Goal: Information Seeking & Learning: Learn about a topic

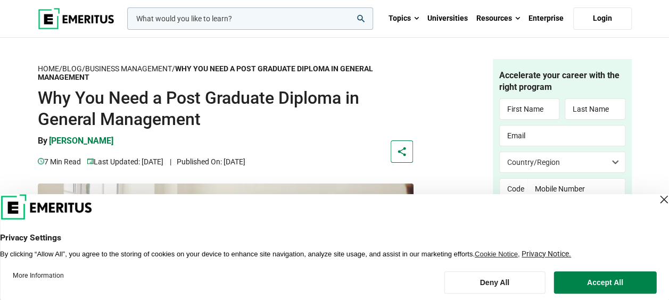
scroll to position [53, 0]
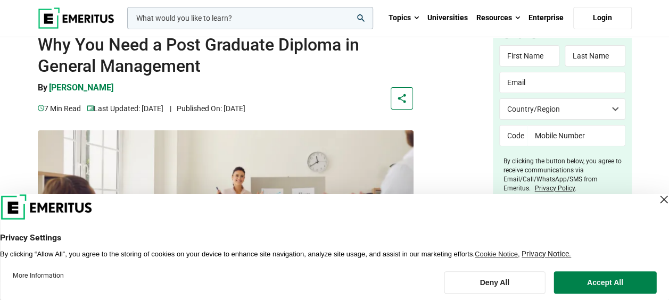
click at [656, 196] on div "Close Layer" at bounding box center [663, 199] width 15 height 15
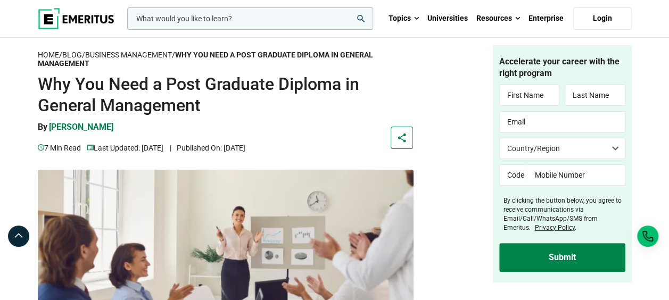
scroll to position [0, 0]
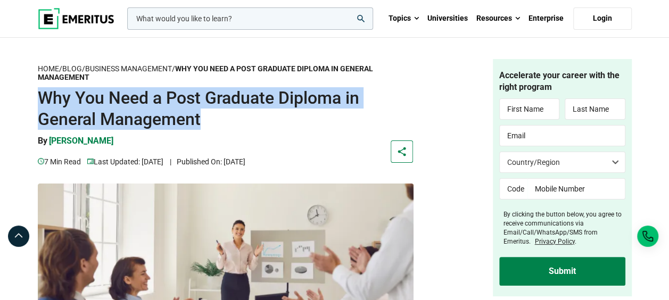
drag, startPoint x: 35, startPoint y: 92, endPoint x: 237, endPoint y: 113, distance: 202.9
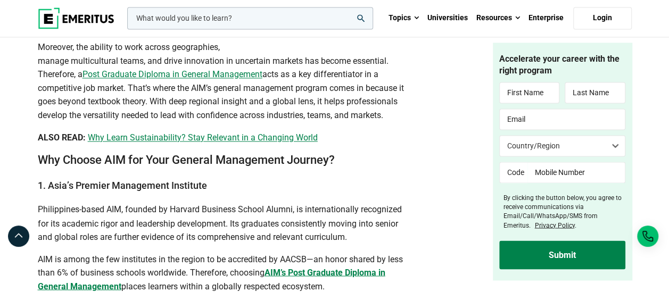
scroll to position [798, 0]
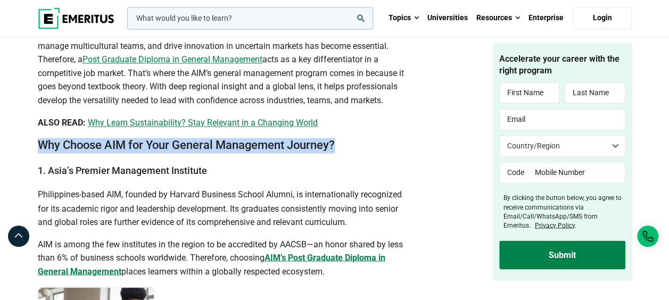
drag, startPoint x: 38, startPoint y: 145, endPoint x: 386, endPoint y: 145, distance: 348.1
click at [386, 145] on h2 "Why Choose AIM for Your General Management Journey?" at bounding box center [226, 145] width 376 height 15
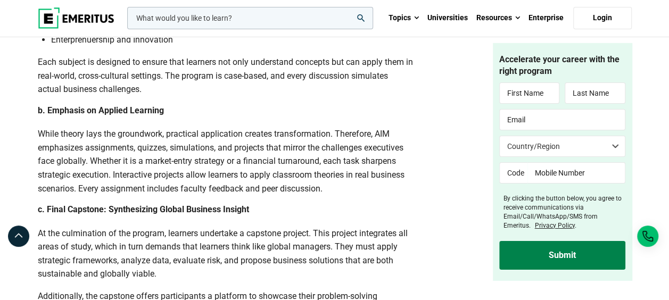
scroll to position [1810, 0]
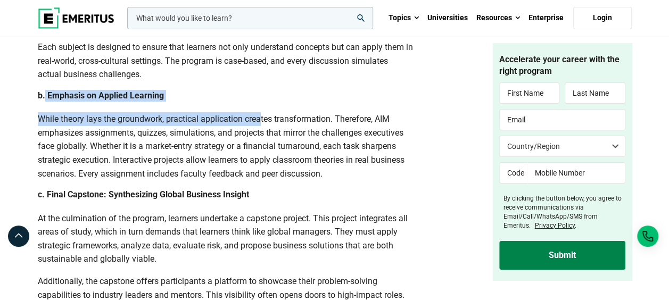
drag, startPoint x: 45, startPoint y: 112, endPoint x: 262, endPoint y: 114, distance: 217.7
click at [262, 114] on div "In this article The Rising Need for General Management Expertise Why Choose AIM…" at bounding box center [226, 149] width 376 height 3098
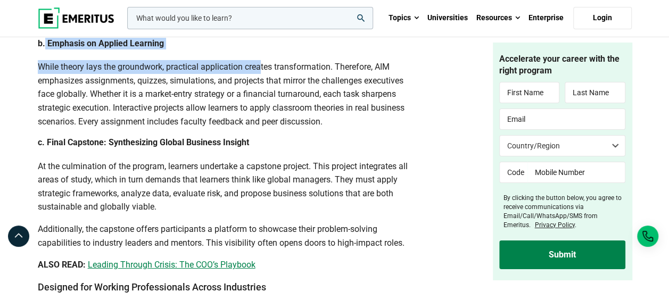
scroll to position [1863, 0]
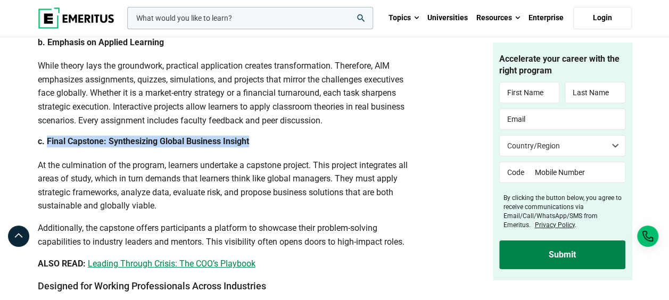
drag, startPoint x: 46, startPoint y: 153, endPoint x: 246, endPoint y: 158, distance: 200.2
click at [249, 146] on b "c. Final Capstone: Synthesizing Global Business Insight" at bounding box center [143, 141] width 211 height 10
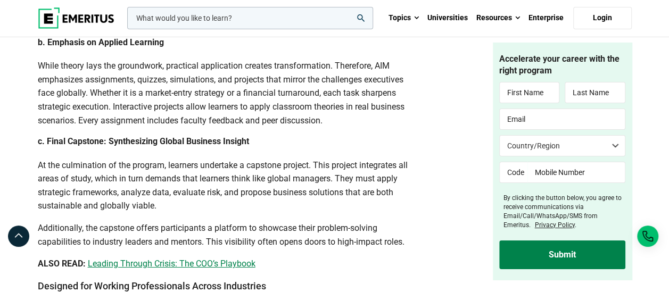
click at [96, 209] on p "At the culmination of the program, learners undertake a capstone project. This …" at bounding box center [226, 186] width 376 height 54
drag, startPoint x: 35, startPoint y: 193, endPoint x: 109, endPoint y: 191, distance: 74.0
click at [109, 191] on div "Home / Blog / Business Management / Why You Need a Post Graduate Diploma in Gen…" at bounding box center [233, 34] width 405 height 3676
drag, startPoint x: 109, startPoint y: 191, endPoint x: 109, endPoint y: 208, distance: 17.0
click at [109, 207] on span "At the culmination of the program, learners undertake a capstone project. This …" at bounding box center [223, 185] width 370 height 51
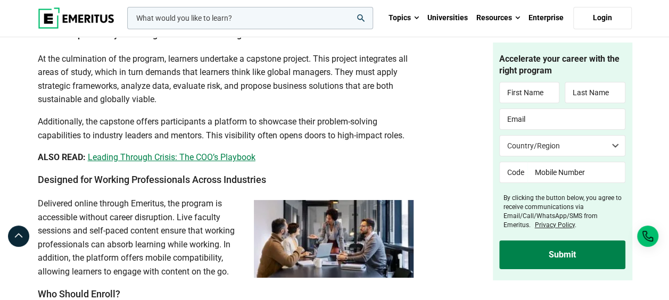
scroll to position [2023, 0]
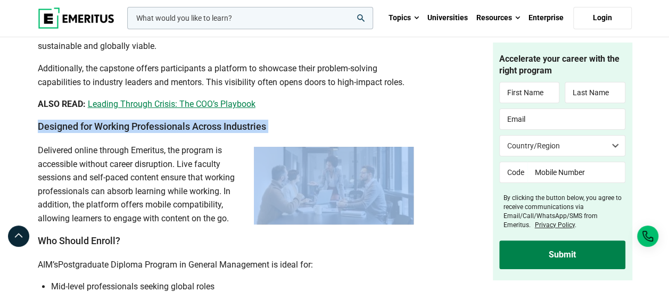
drag, startPoint x: 36, startPoint y: 142, endPoint x: 250, endPoint y: 142, distance: 213.4
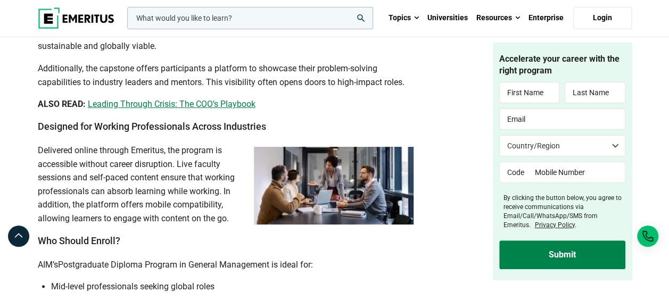
click at [100, 195] on p "Delivered online through Emeritus, the program is accessible without career dis…" at bounding box center [226, 185] width 376 height 82
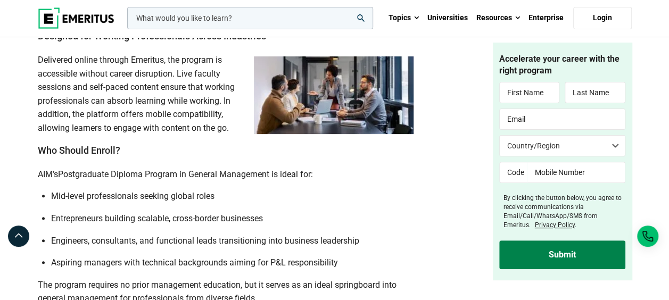
scroll to position [2129, 0]
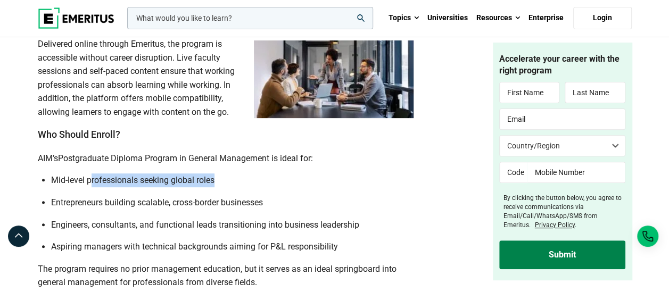
drag, startPoint x: 89, startPoint y: 193, endPoint x: 215, endPoint y: 195, distance: 125.6
click at [214, 185] on span "Mid-level professionals seeking global roles" at bounding box center [132, 180] width 163 height 10
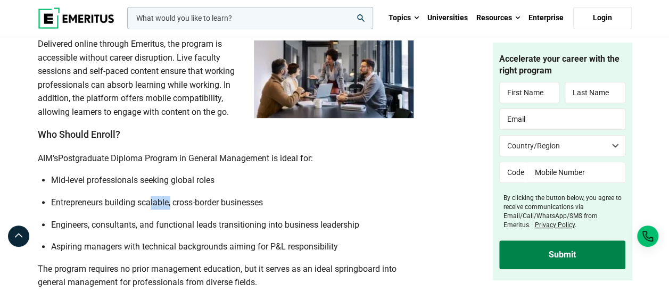
drag, startPoint x: 215, startPoint y: 195, endPoint x: 172, endPoint y: 216, distance: 48.1
click at [172, 208] on span "Entrepreneurs building scalable, cross-border businesses" at bounding box center [157, 202] width 212 height 10
drag, startPoint x: 172, startPoint y: 216, endPoint x: 163, endPoint y: 232, distance: 18.4
click at [163, 230] on span "Engineers, consultants, and functional leads transitioning into business leader…" at bounding box center [205, 225] width 308 height 10
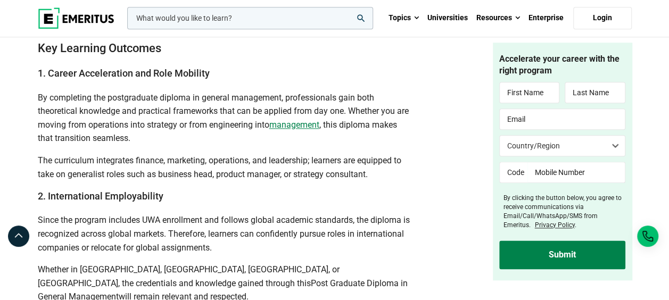
scroll to position [2555, 0]
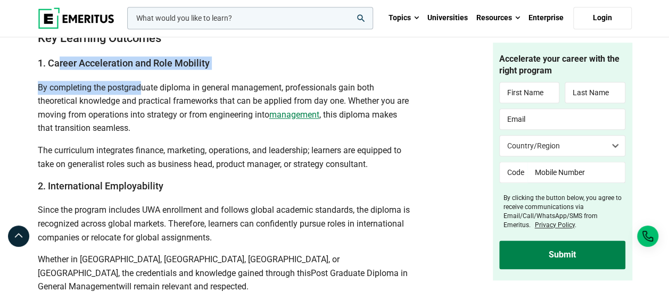
drag, startPoint x: 58, startPoint y: 75, endPoint x: 139, endPoint y: 86, distance: 82.2
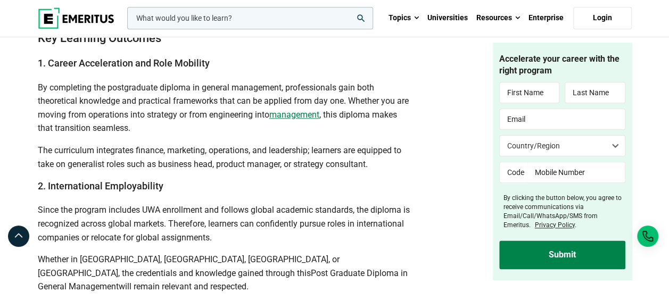
drag, startPoint x: 139, startPoint y: 86, endPoint x: 93, endPoint y: 119, distance: 57.2
click at [93, 119] on p "By completing the postgraduate diploma in general management, professionals gai…" at bounding box center [226, 108] width 376 height 54
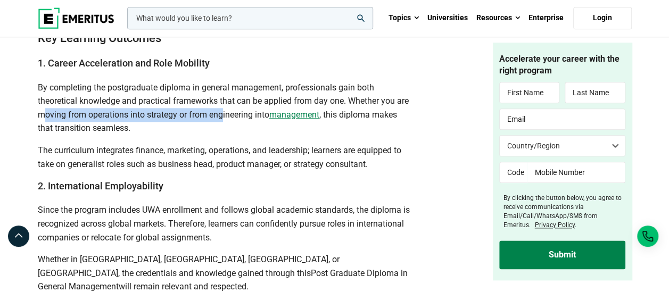
drag, startPoint x: 42, startPoint y: 126, endPoint x: 223, endPoint y: 127, distance: 181.0
click at [223, 120] on span "By completing the postgraduate diploma in general management, professionals gai…" at bounding box center [223, 100] width 371 height 37
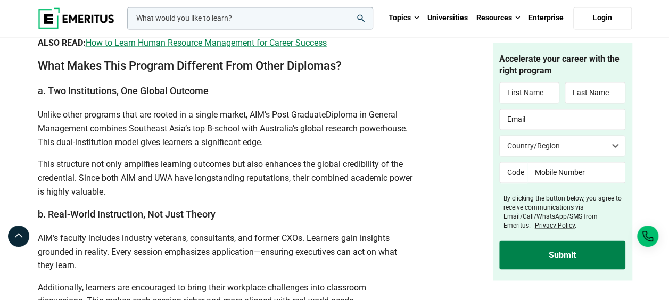
scroll to position [2874, 0]
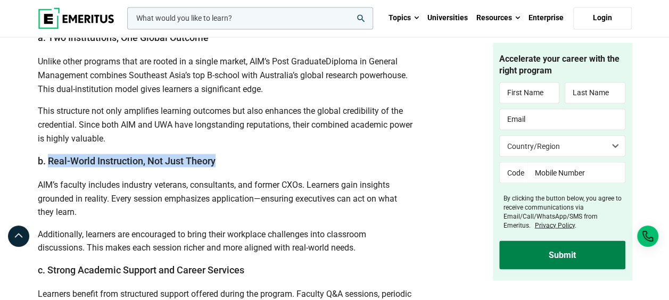
drag, startPoint x: 47, startPoint y: 172, endPoint x: 225, endPoint y: 172, distance: 178.3
click at [225, 167] on h3 "b. Real-World Instruction, Not Just Theory" at bounding box center [226, 160] width 376 height 13
drag, startPoint x: 225, startPoint y: 172, endPoint x: 145, endPoint y: 214, distance: 90.2
click at [145, 214] on p "AIM’s faculty includes industry veterans, consultants, and former CXOs. Learner…" at bounding box center [226, 198] width 376 height 41
drag, startPoint x: 145, startPoint y: 214, endPoint x: 56, endPoint y: 221, distance: 89.2
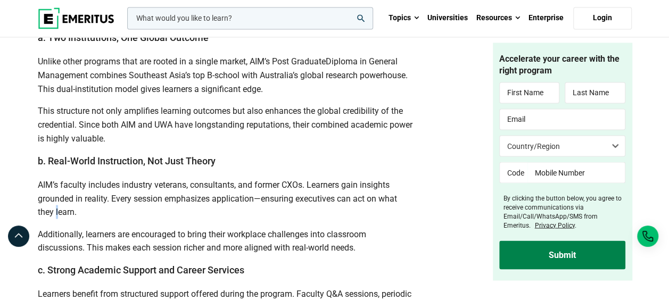
click at [56, 217] on span "AIM’s faculty includes industry veterans, consultants, and former CXOs. Learner…" at bounding box center [217, 197] width 359 height 37
click at [410, 167] on h3 "b. Real-World Instruction, Not Just Theory" at bounding box center [226, 160] width 376 height 13
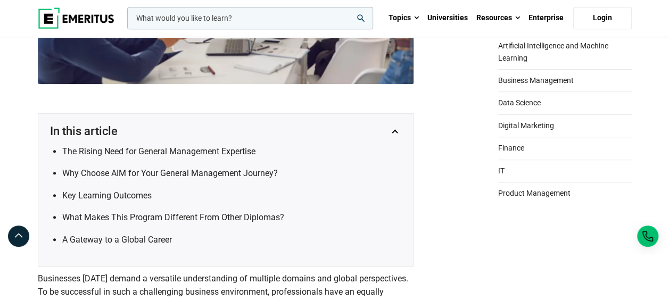
scroll to position [0, 0]
